Goal: Check status: Check status

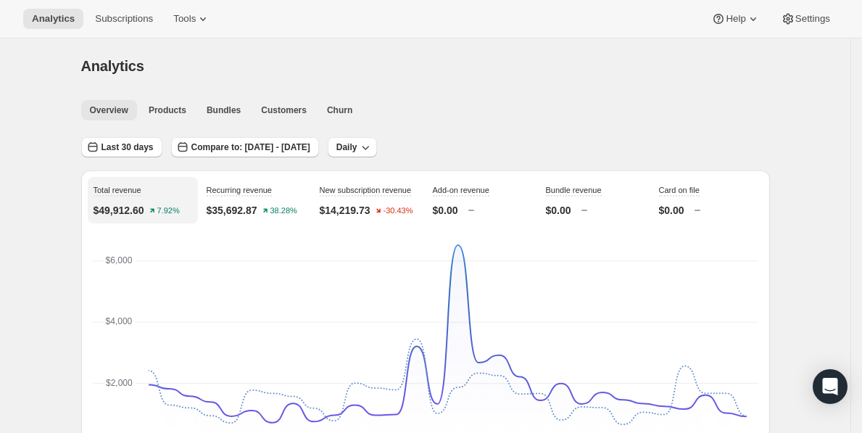
click at [109, 113] on span "Overview" at bounding box center [109, 110] width 38 height 12
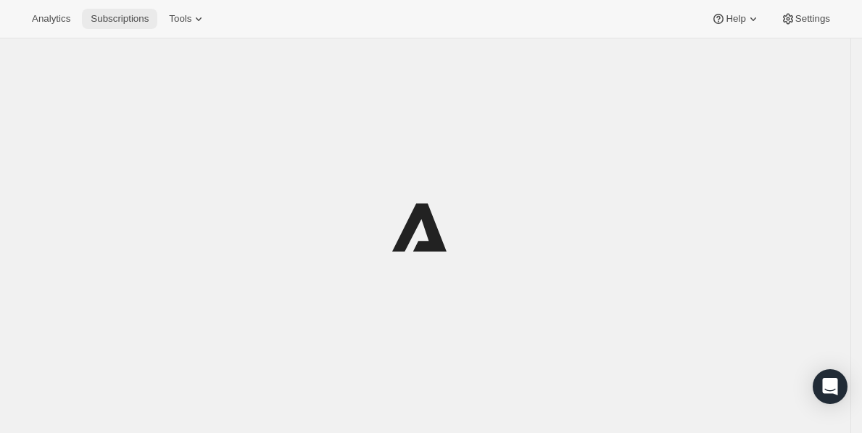
click at [108, 22] on span "Subscriptions" at bounding box center [120, 19] width 58 height 12
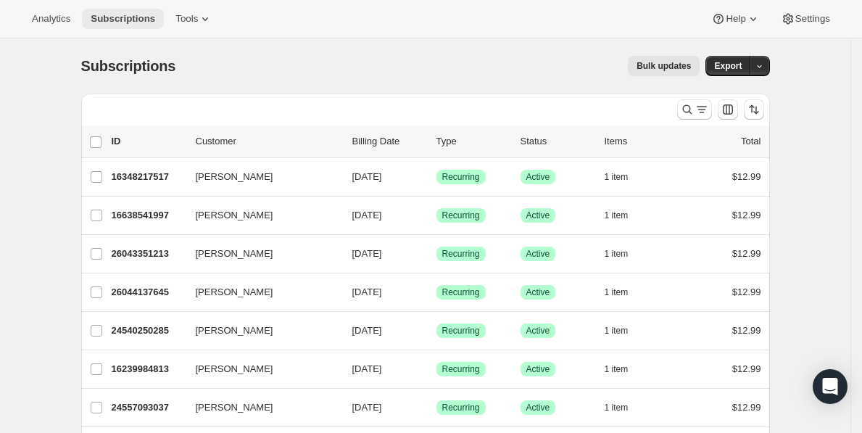
click at [109, 22] on span "Subscriptions" at bounding box center [123, 19] width 65 height 12
click at [107, 20] on span "Subscriptions" at bounding box center [123, 19] width 65 height 12
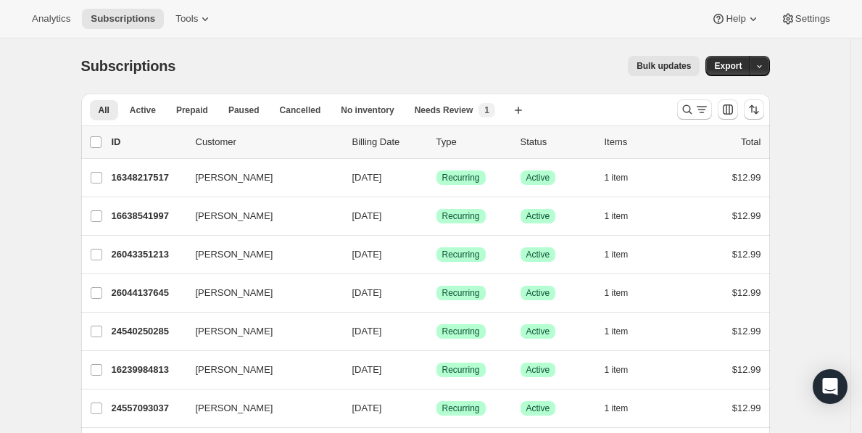
scroll to position [3, 0]
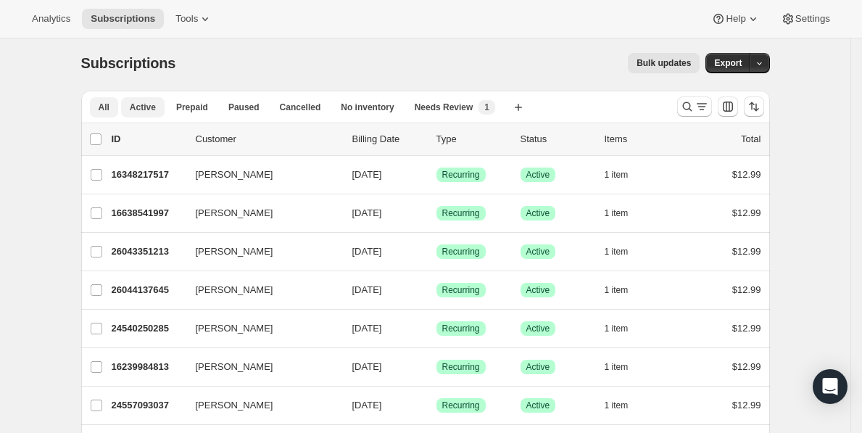
click at [152, 106] on span "Active" at bounding box center [143, 107] width 26 height 12
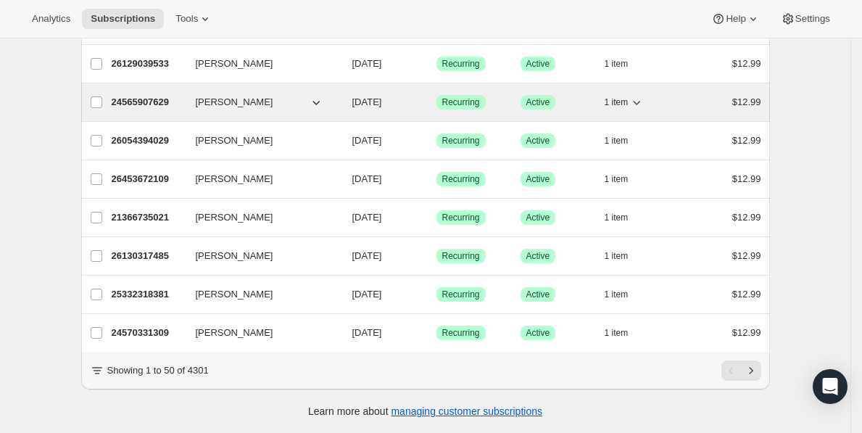
scroll to position [0, 0]
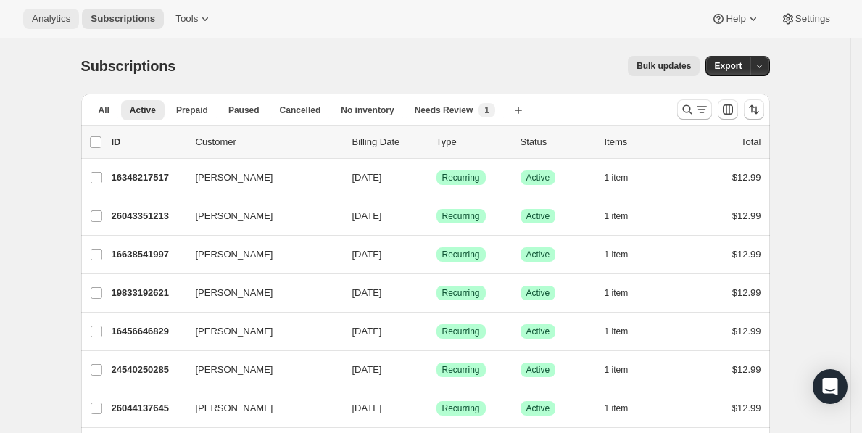
click at [42, 25] on button "Analytics" at bounding box center [51, 19] width 56 height 20
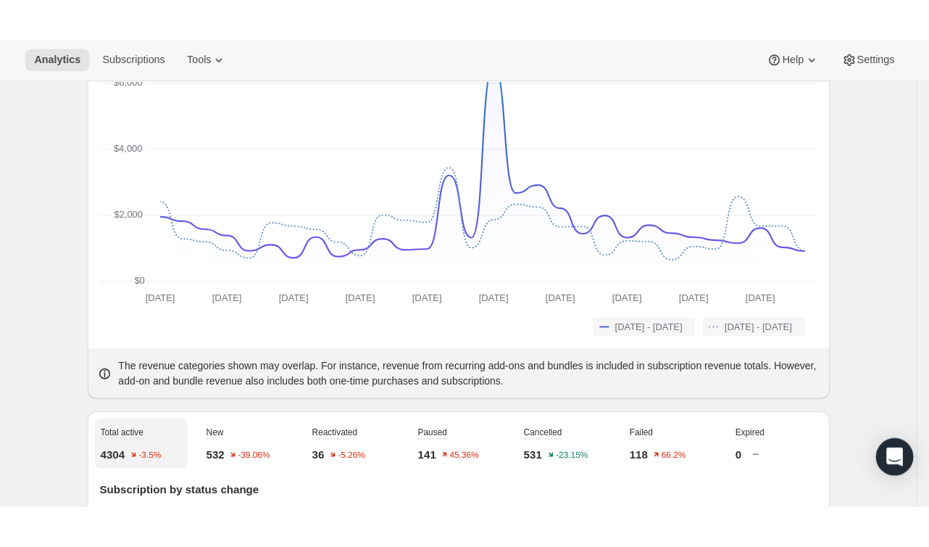
scroll to position [328, 0]
